Goal: Navigation & Orientation: Find specific page/section

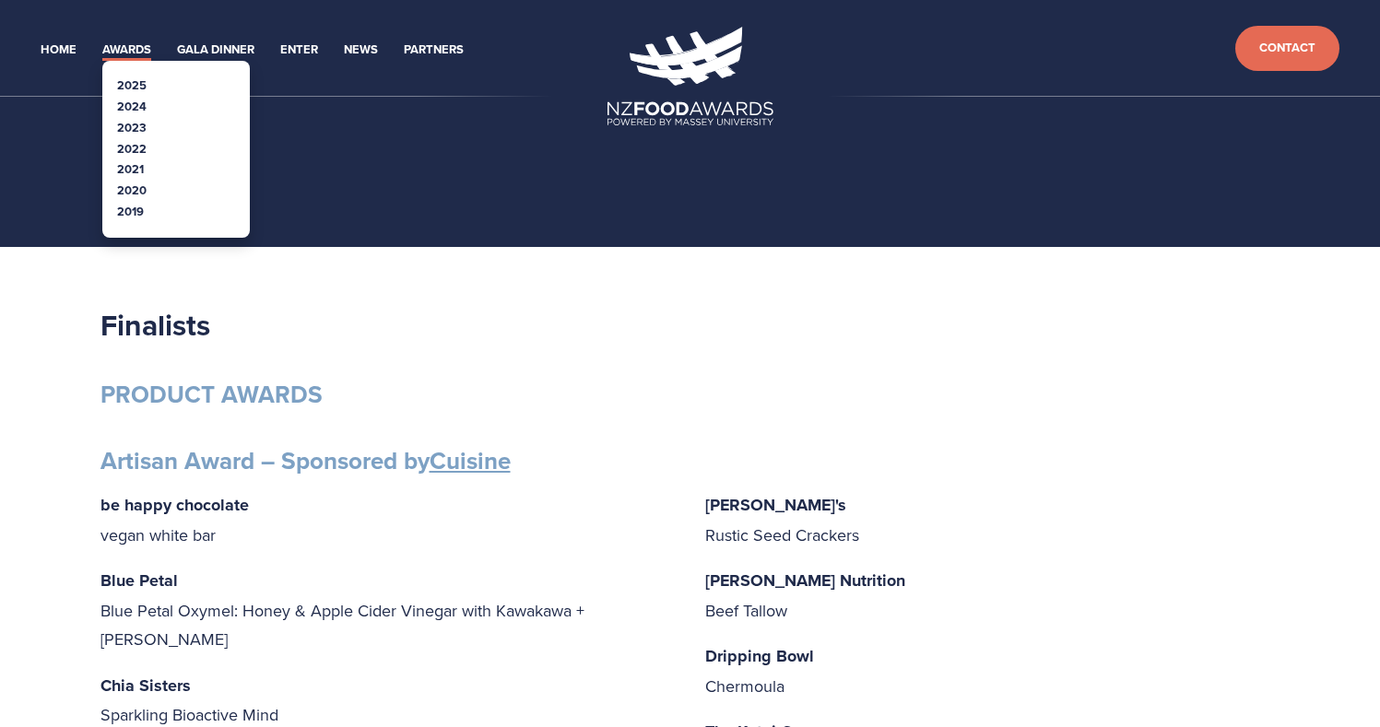
click at [137, 79] on link "2025" at bounding box center [131, 85] width 29 height 18
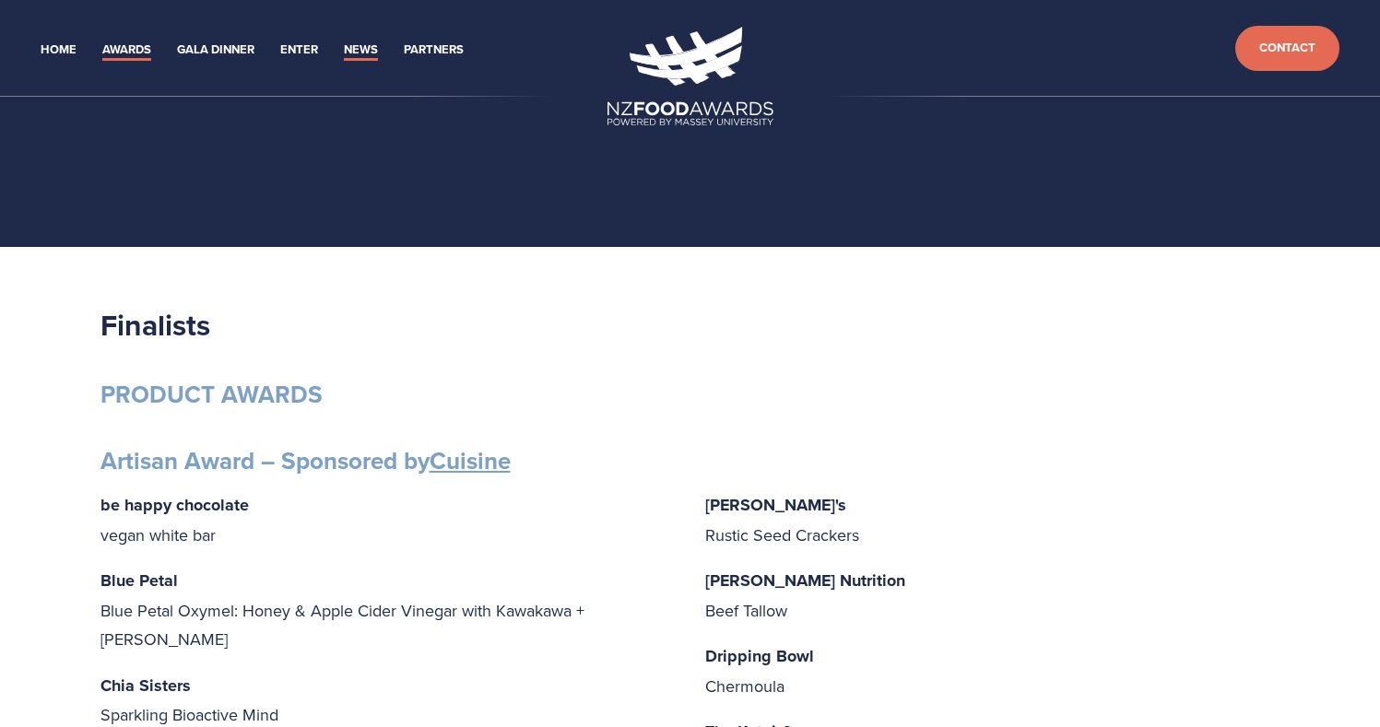
click at [368, 49] on link "News" at bounding box center [361, 50] width 34 height 21
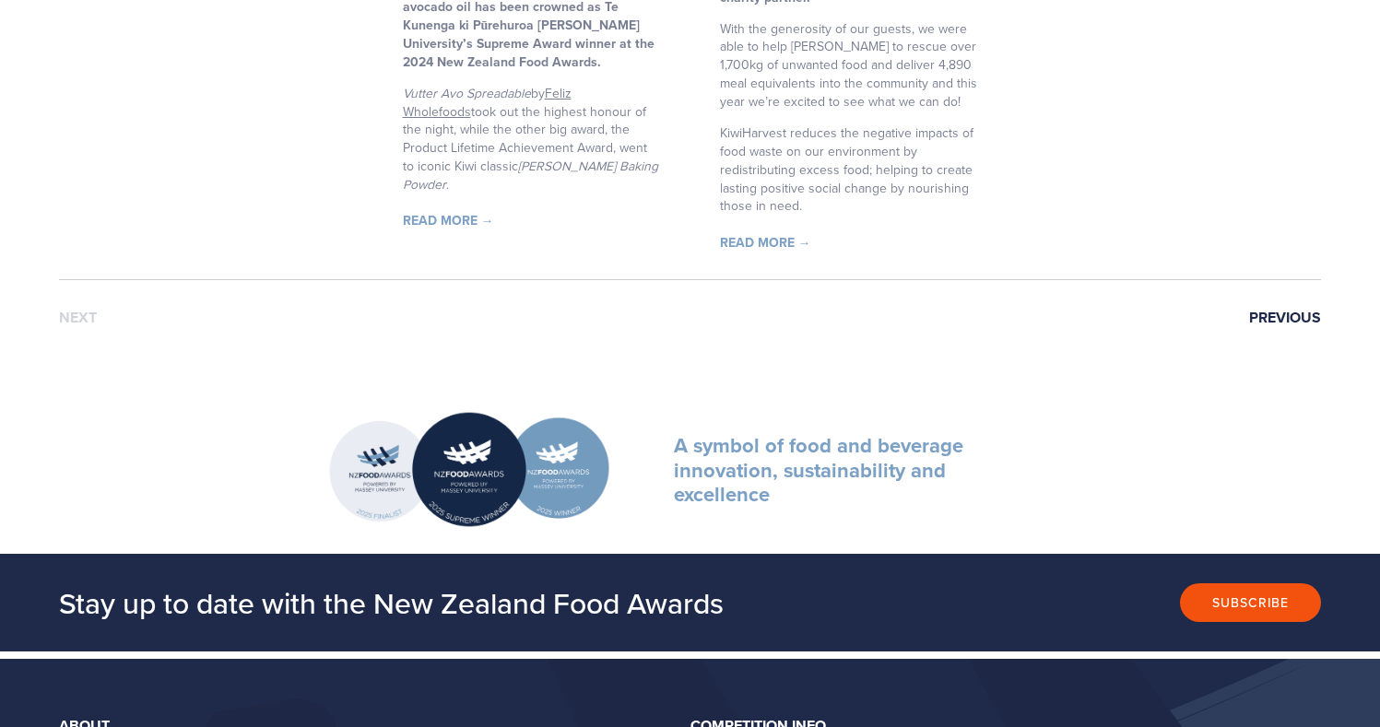
scroll to position [2304, 0]
